Goal: Transaction & Acquisition: Purchase product/service

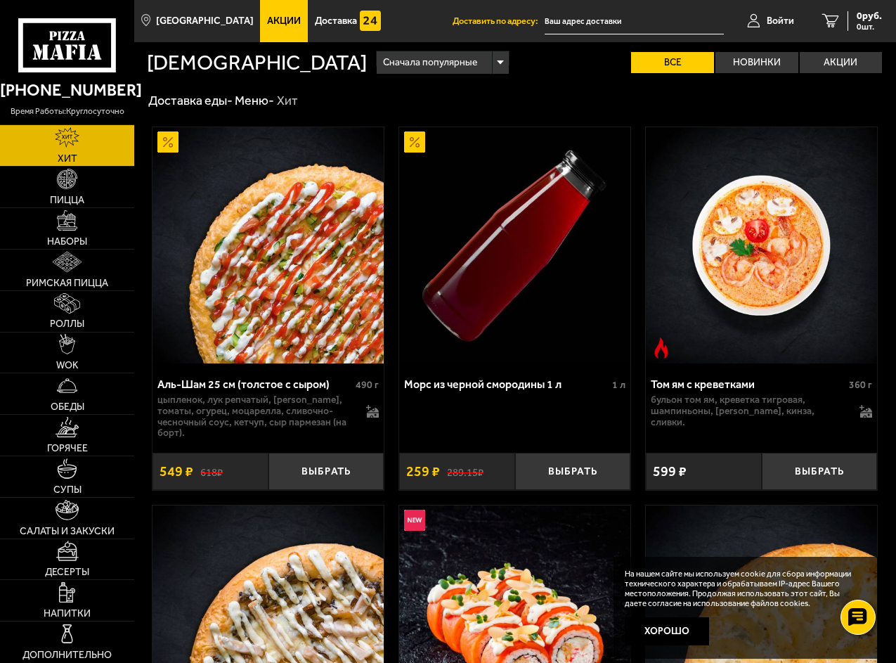
click at [618, 24] on input "text" at bounding box center [634, 21] width 179 height 26
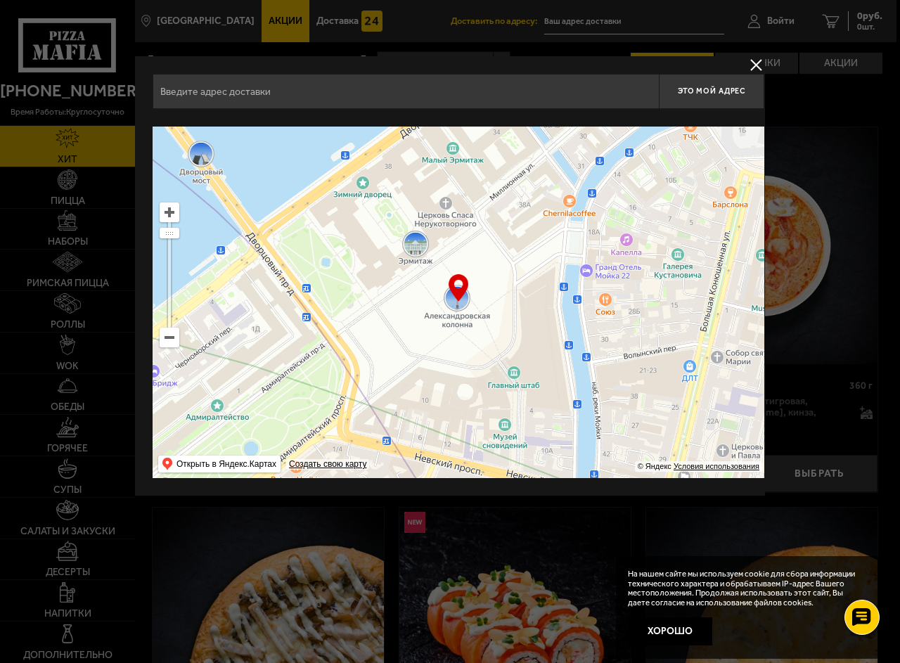
click at [279, 101] on input "text" at bounding box center [406, 91] width 506 height 35
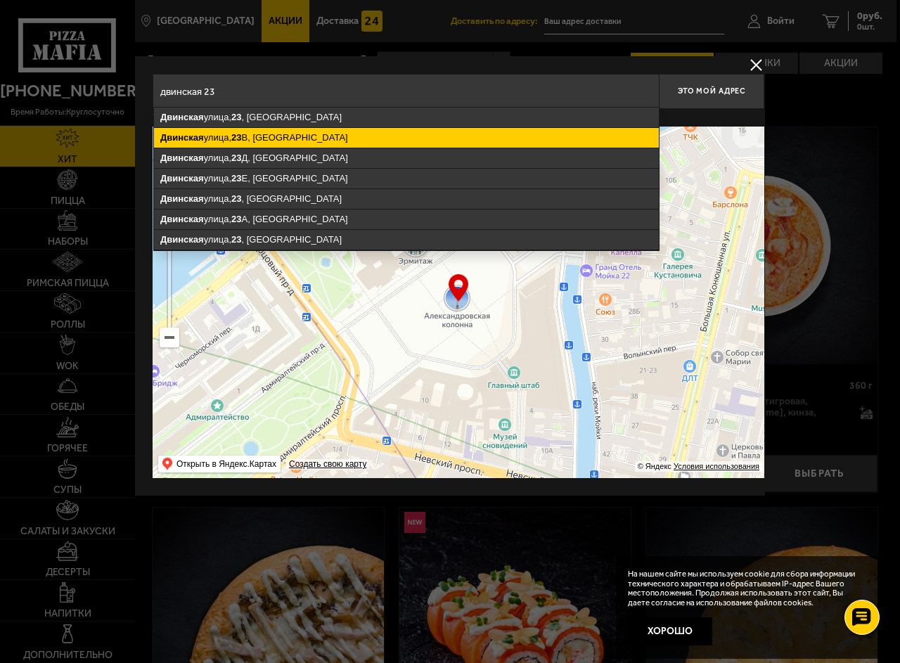
click at [318, 136] on ymaps "[STREET_ADDRESS]" at bounding box center [406, 138] width 505 height 20
type input "[STREET_ADDRESS]"
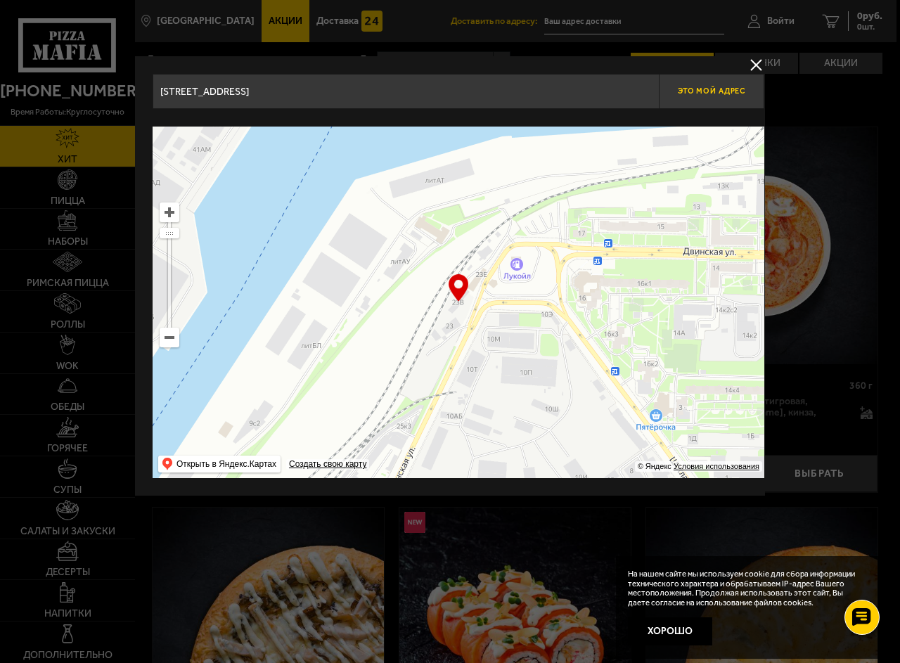
click at [728, 96] on button "Это мой адрес" at bounding box center [711, 91] width 105 height 35
type input "[STREET_ADDRESS]"
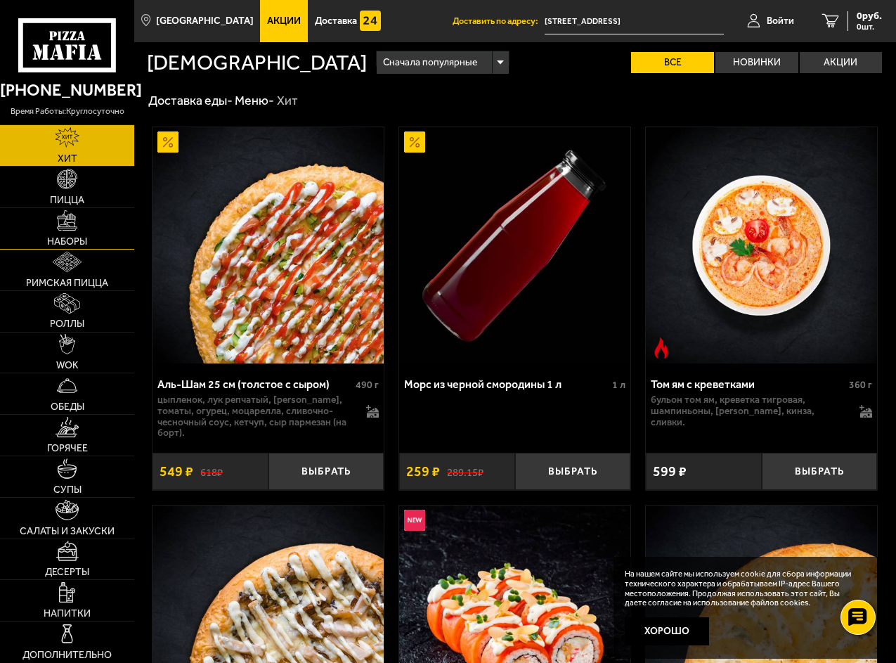
click at [63, 240] on span "Наборы" at bounding box center [67, 242] width 40 height 10
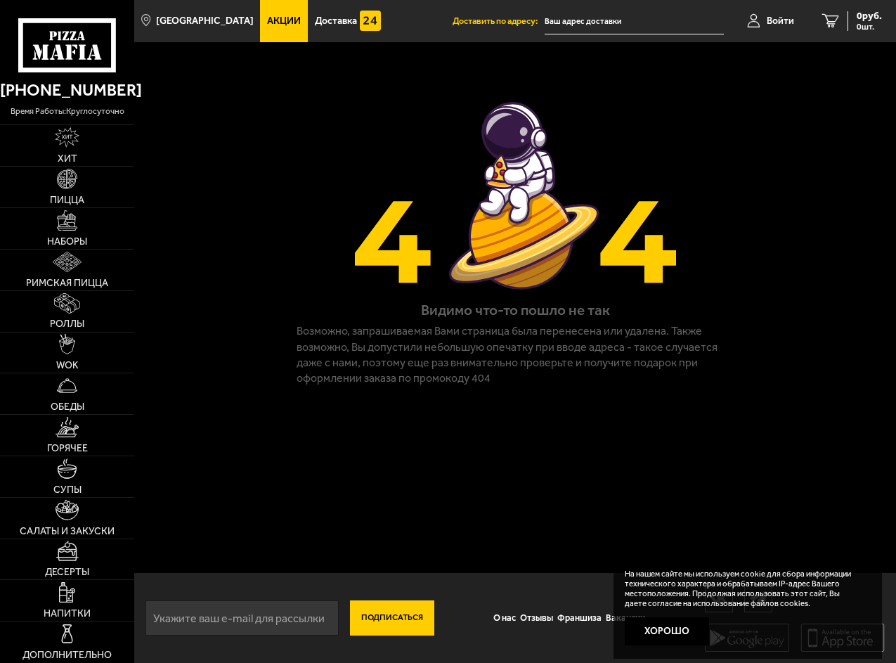
type input "[STREET_ADDRESS]"
